Goal: Check status: Check status

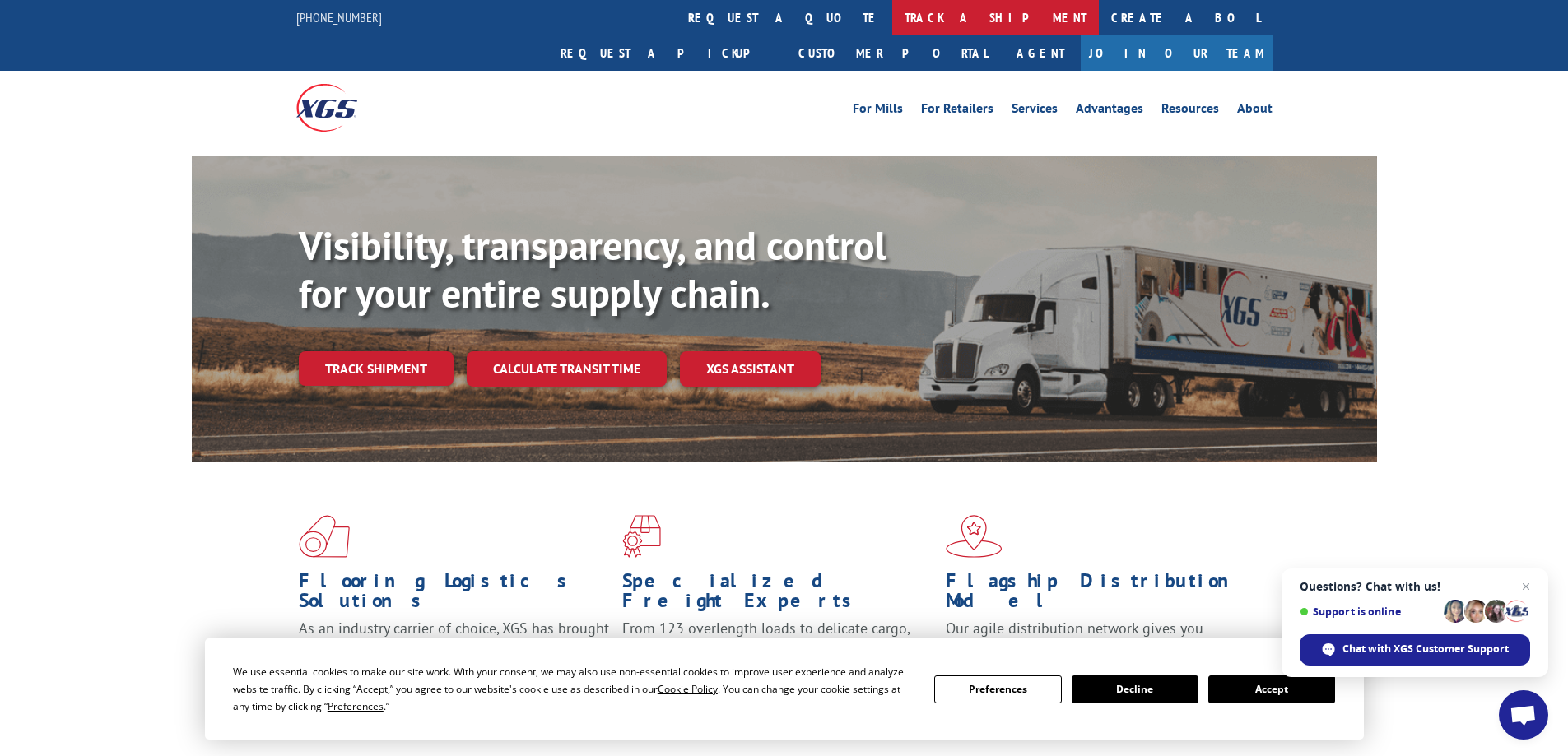
click at [892, 20] on link "track a shipment" at bounding box center [995, 18] width 207 height 35
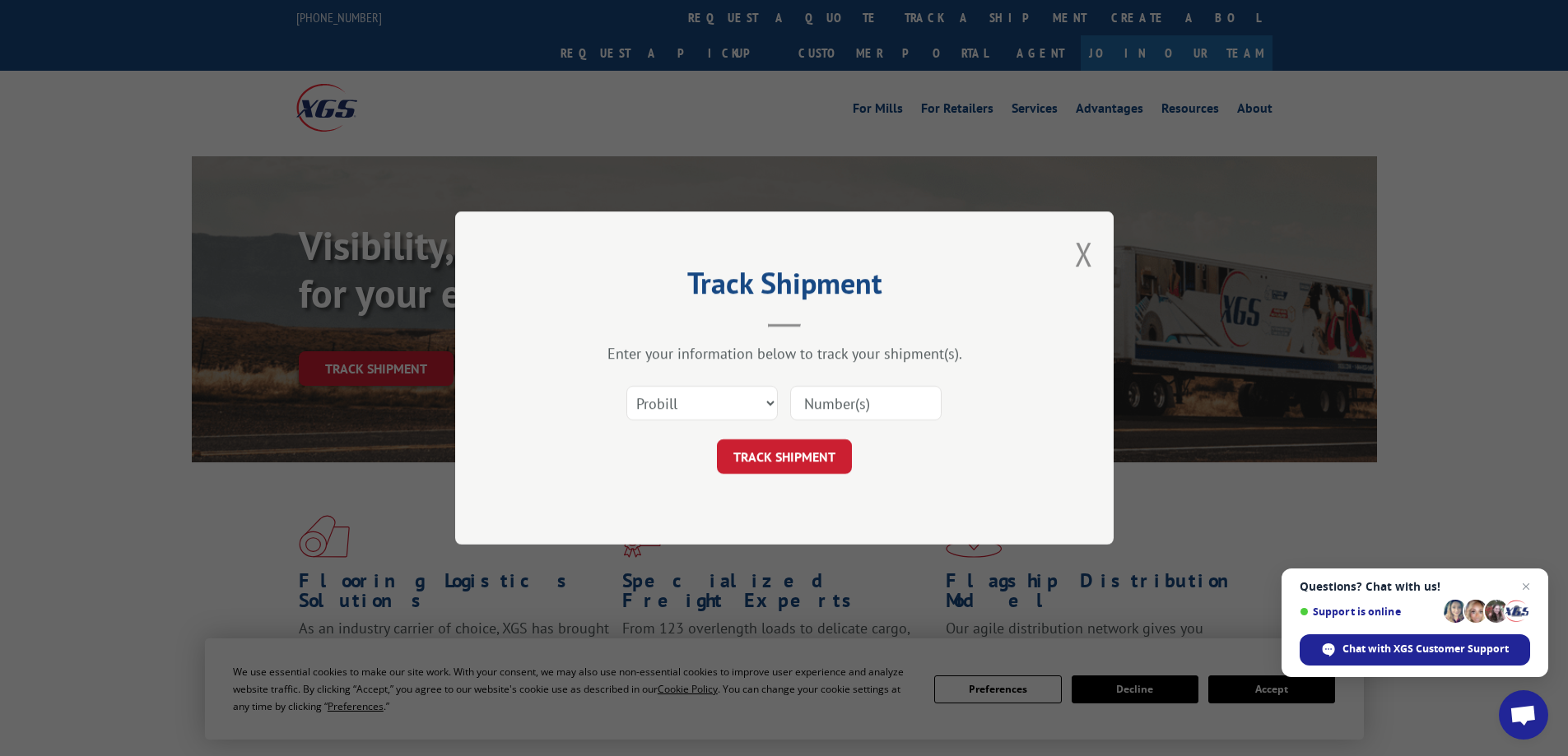
drag, startPoint x: 858, startPoint y: 399, endPoint x: 843, endPoint y: 399, distance: 15.0
click at [858, 399] on input at bounding box center [865, 402] width 151 height 34
paste input "18540705"
type input "18540705"
click at [690, 401] on select "Select category... Probill BOL PO" at bounding box center [702, 402] width 151 height 34
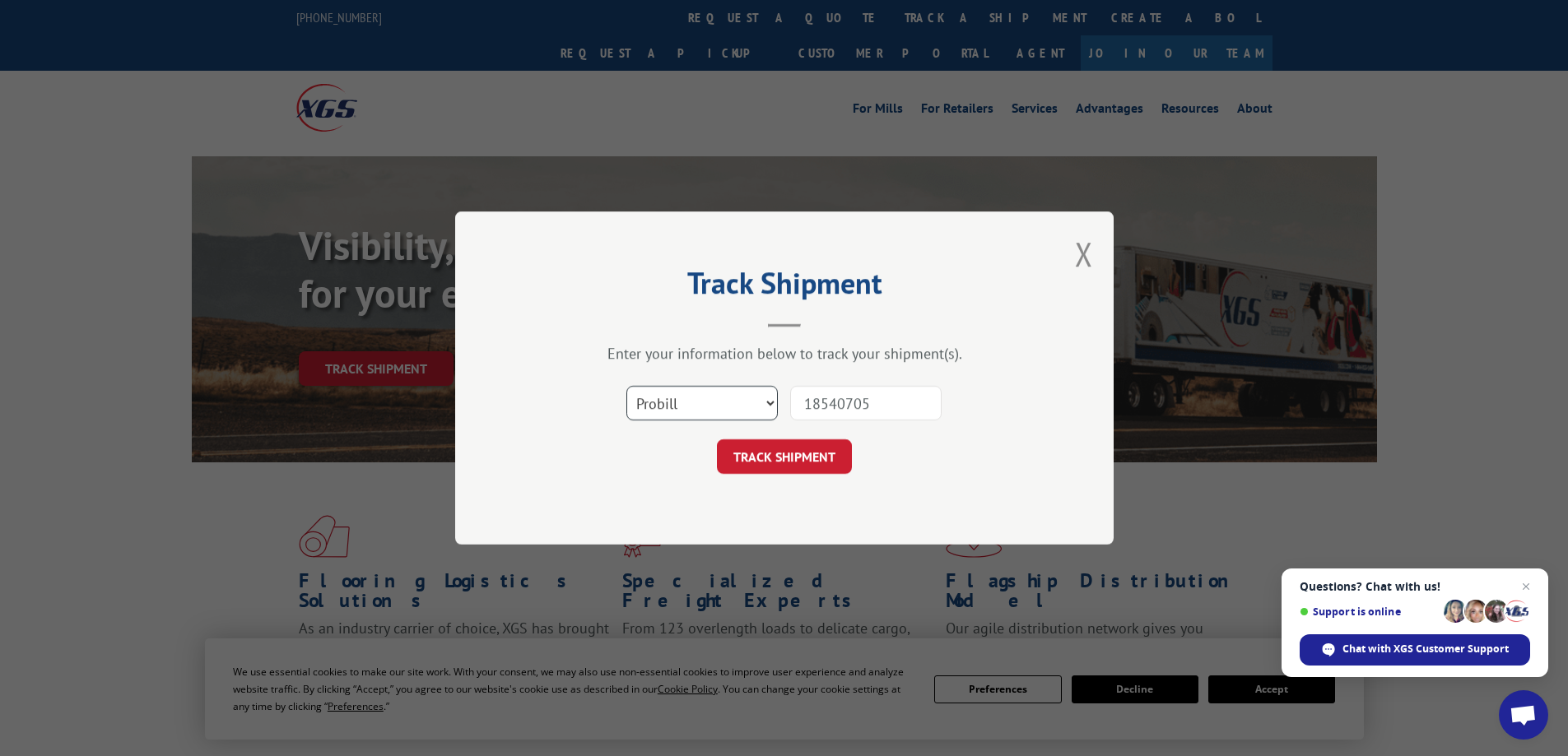
select select "po"
click at [626, 385] on select "Select category... Probill BOL PO" at bounding box center [702, 402] width 151 height 34
click at [789, 451] on button "TRACK SHIPMENT" at bounding box center [784, 456] width 135 height 34
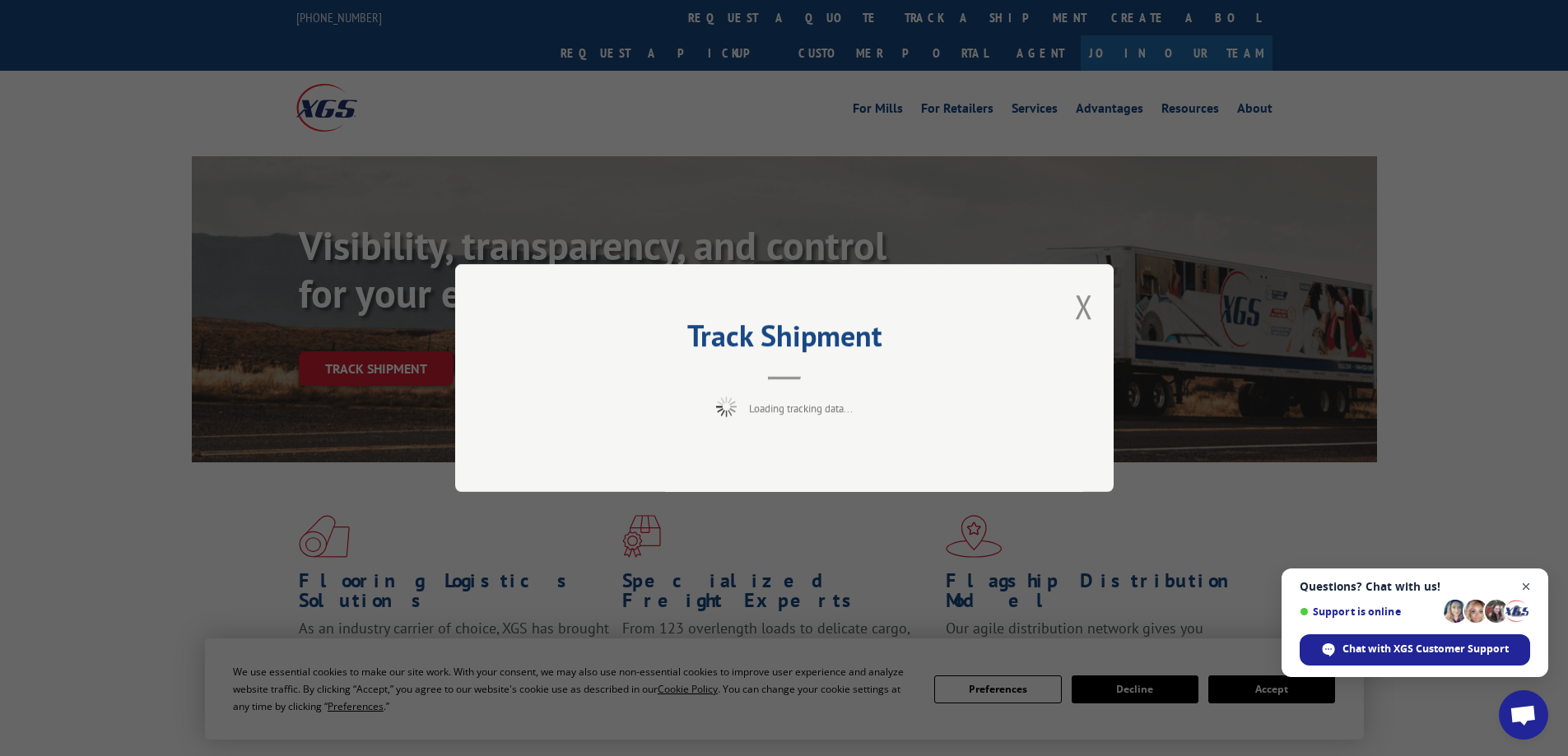
click at [1534, 583] on span "Close chat" at bounding box center [1526, 586] width 20 height 20
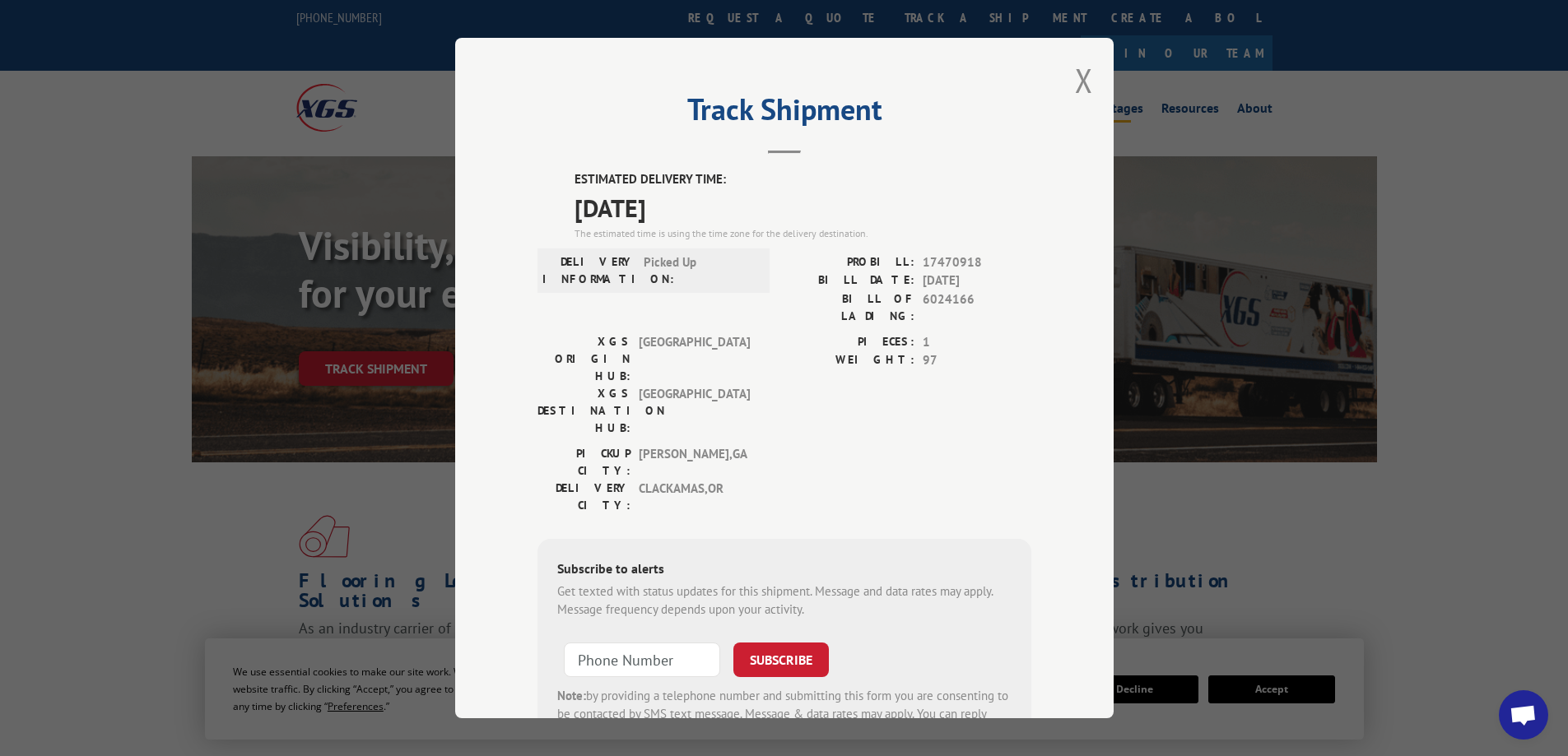
click at [1075, 77] on button "Close modal" at bounding box center [1084, 80] width 18 height 44
